Goal: Information Seeking & Learning: Learn about a topic

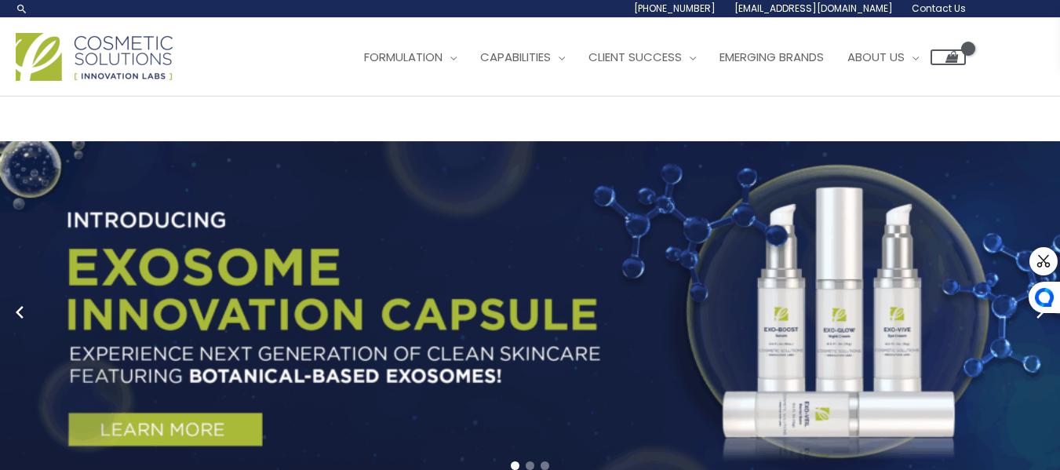
click at [306, 85] on div "Main Menu Formulation Menu Toggle Research and Innovation Market Ready Formulas…" at bounding box center [491, 57] width 950 height 56
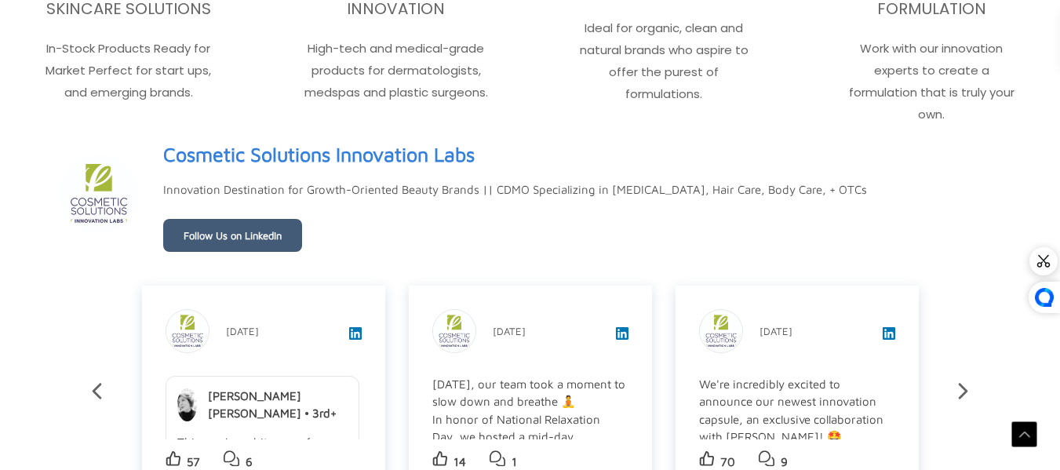
scroll to position [2563, 0]
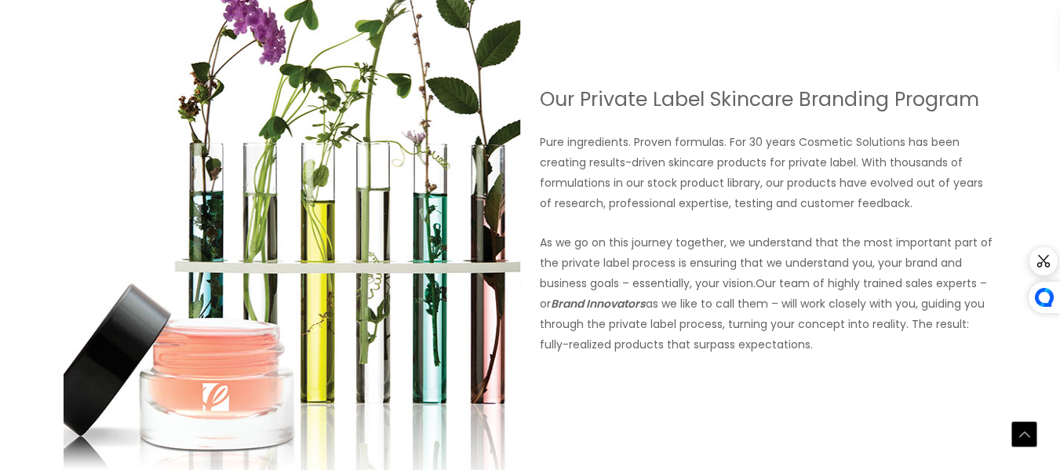
scroll to position [1368, 0]
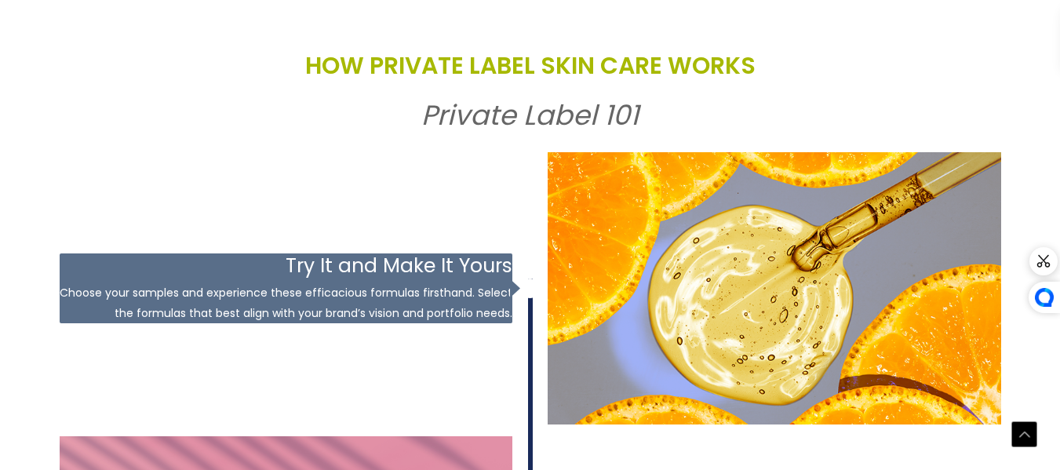
drag, startPoint x: 0, startPoint y: 0, endPoint x: 1071, endPoint y: 223, distance: 1093.9
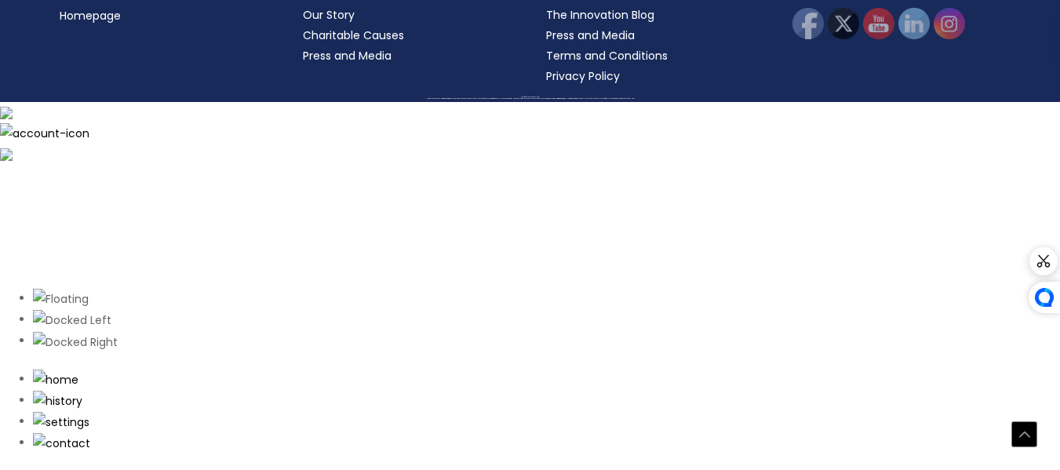
scroll to position [2130, 0]
